Goal: Browse casually

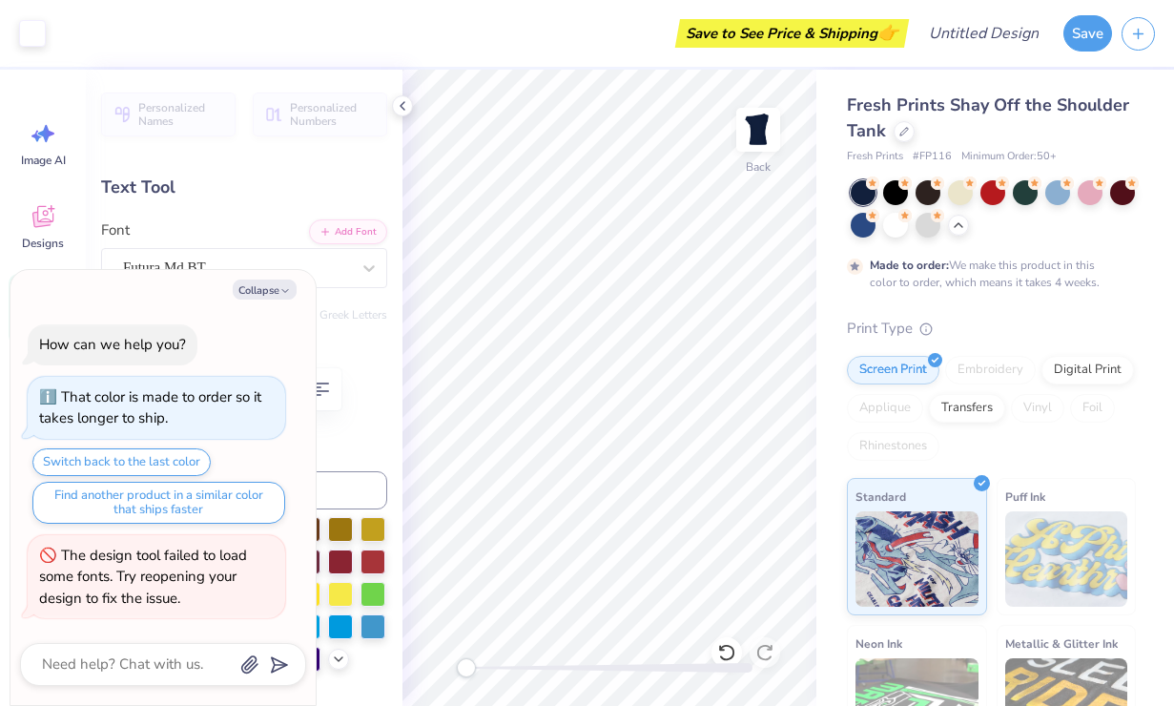
type textarea "x"
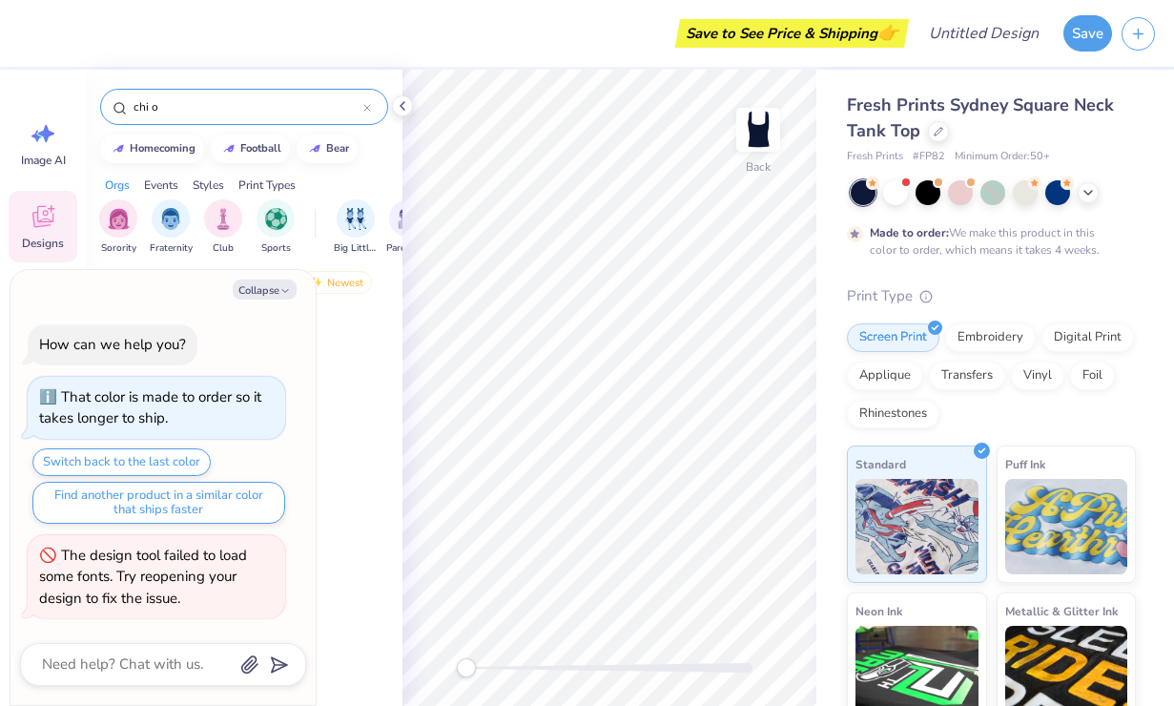
scroll to position [4223, 0]
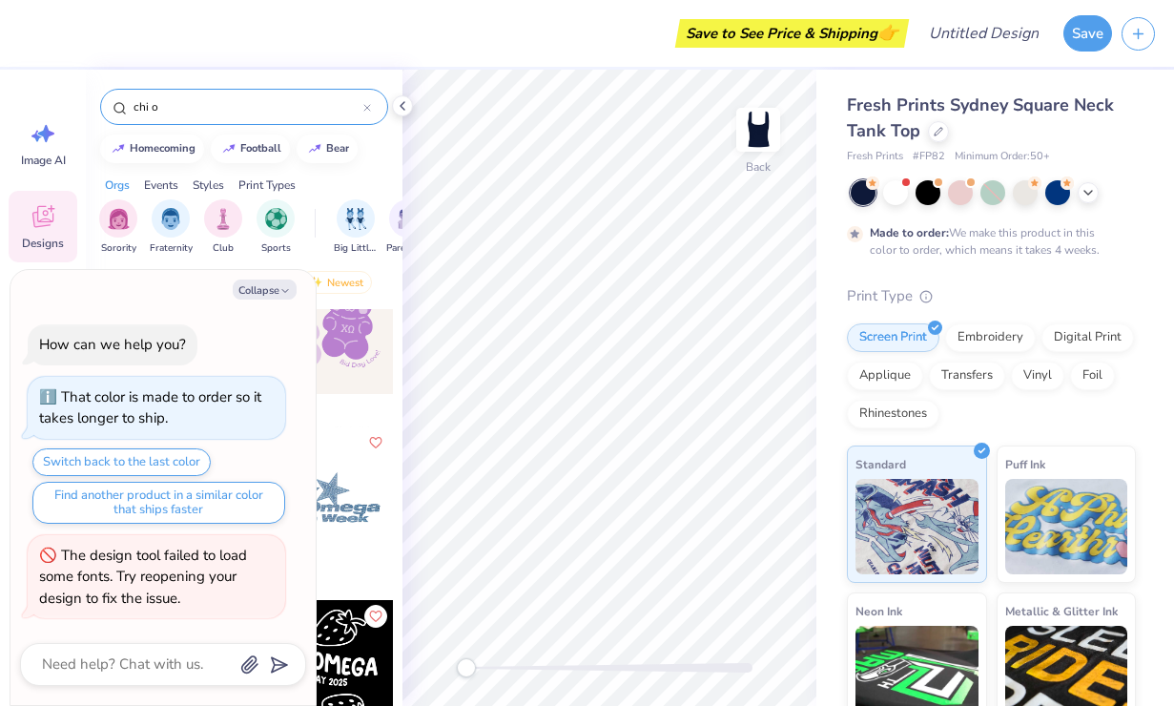
type textarea "x"
